Goal: Use online tool/utility: Utilize a website feature to perform a specific function

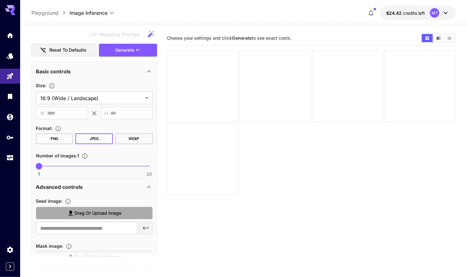
click at [103, 210] on span "Drag or upload image" at bounding box center [97, 213] width 47 height 8
click at [0, 0] on input "Drag or upload image" at bounding box center [0, 0] width 0 height 0
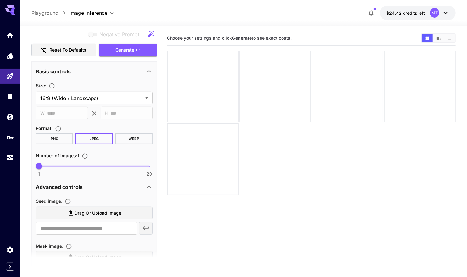
click at [94, 213] on span "Drag or upload image" at bounding box center [97, 213] width 47 height 8
click at [0, 0] on input "Drag or upload image" at bounding box center [0, 0] width 0 height 0
type input "**********"
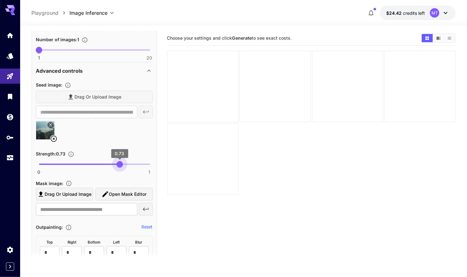
type input "****"
drag, startPoint x: 126, startPoint y: 164, endPoint x: 112, endPoint y: 164, distance: 13.8
click at [112, 164] on span "0.66" at bounding box center [112, 164] width 6 height 6
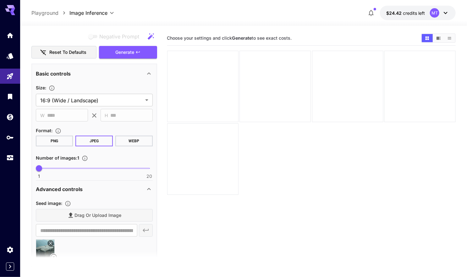
scroll to position [128, 0]
click at [129, 53] on span "Generate" at bounding box center [124, 52] width 19 height 8
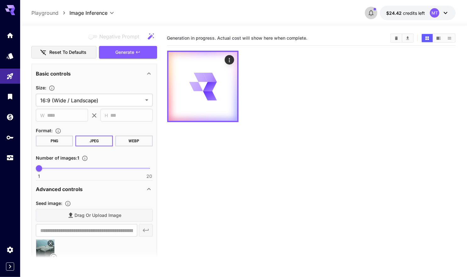
click at [373, 13] on icon "button" at bounding box center [371, 13] width 5 height 6
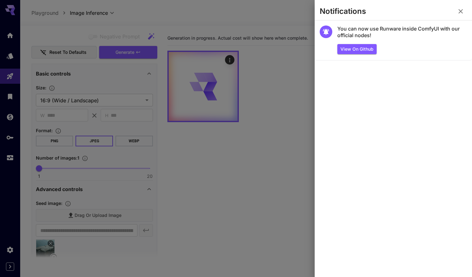
click at [461, 14] on icon "button" at bounding box center [460, 12] width 8 height 8
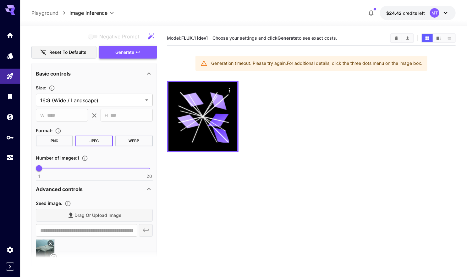
click at [136, 51] on icon "button" at bounding box center [137, 52] width 5 height 5
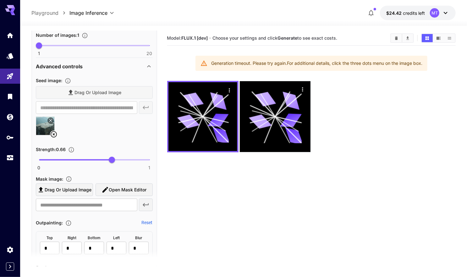
scroll to position [250, 0]
